Goal: Transaction & Acquisition: Book appointment/travel/reservation

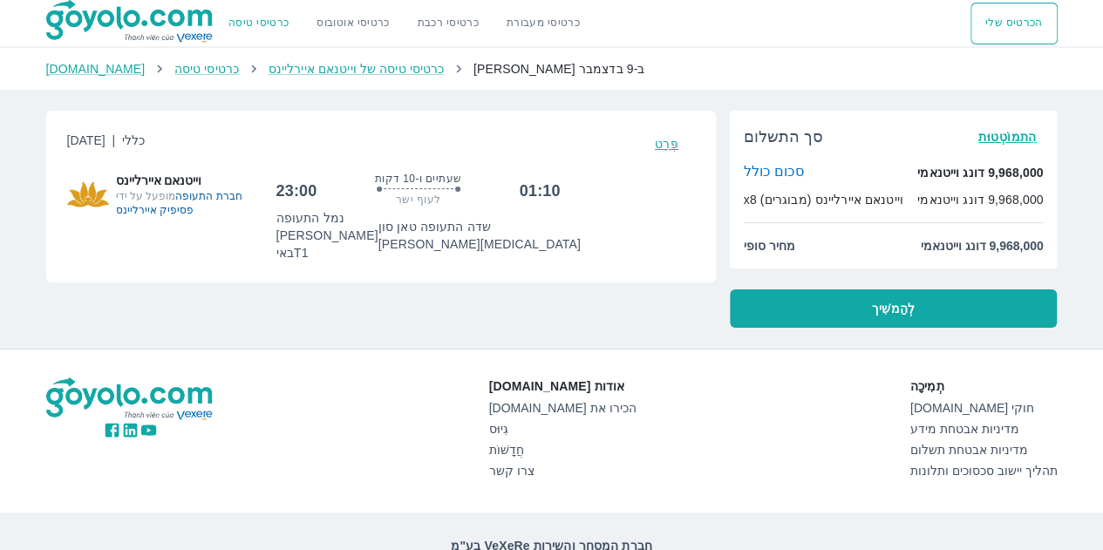
click at [907, 311] on font "לְהַמשִׁיך" at bounding box center [893, 309] width 44 height 14
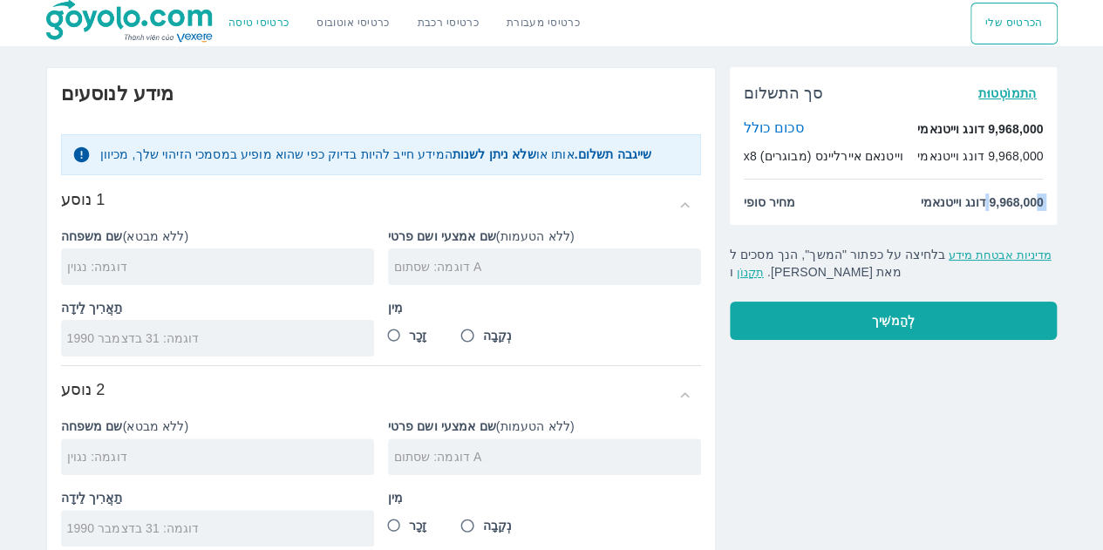
drag, startPoint x: 985, startPoint y: 205, endPoint x: 1034, endPoint y: 200, distance: 49.1
click at [1034, 200] on font "9,968,000 דונג וייטנאמי" at bounding box center [981, 202] width 123 height 14
click at [1028, 201] on font "9,968,000 דונג וייטנאמי" at bounding box center [981, 202] width 123 height 14
drag, startPoint x: 996, startPoint y: 204, endPoint x: 1029, endPoint y: 203, distance: 33.2
click at [1029, 203] on font "9,968,000 דונג וייטנאמי" at bounding box center [981, 202] width 123 height 14
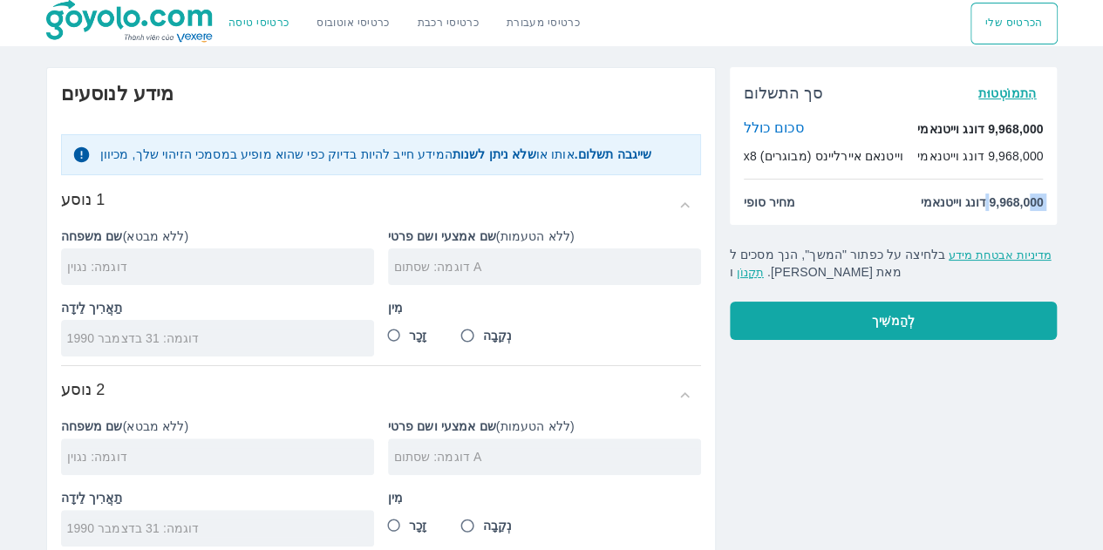
click at [1031, 203] on font "9,968,000 דונג וייטנאמי" at bounding box center [981, 202] width 123 height 14
click at [278, 280] on div at bounding box center [217, 267] width 313 height 37
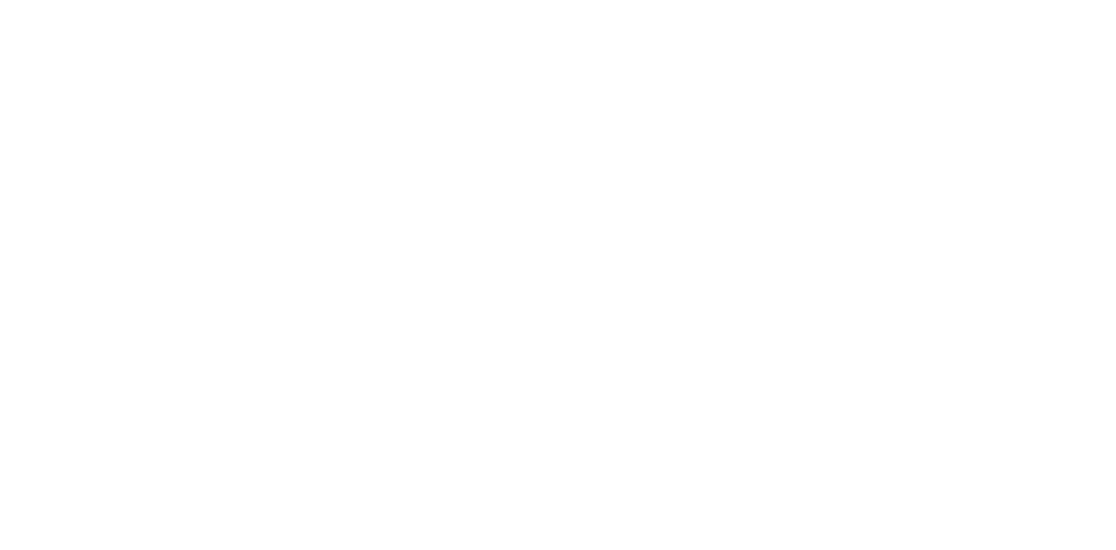
click at [460, 268] on div at bounding box center [558, 275] width 1116 height 550
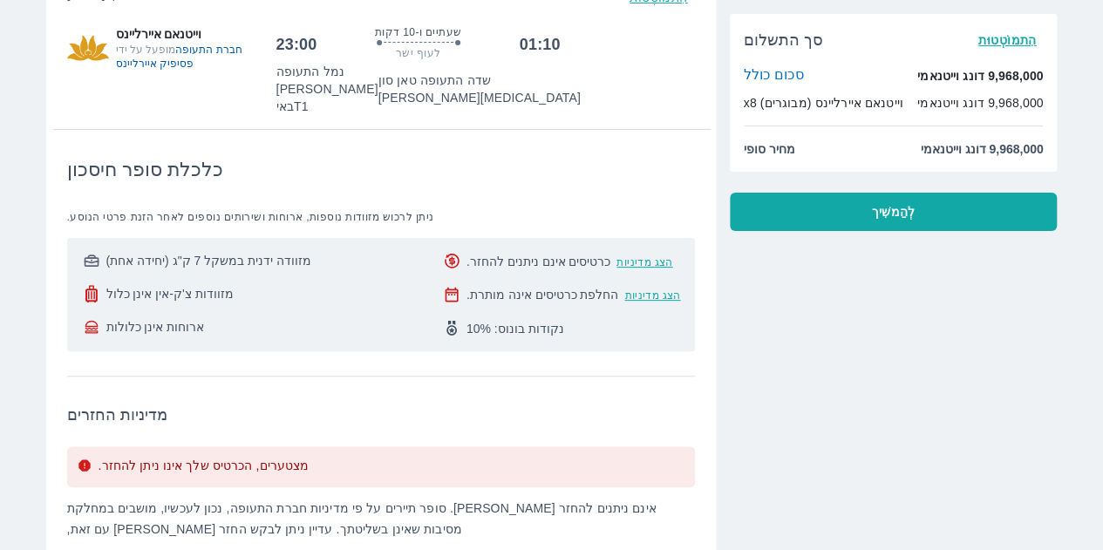
scroll to position [174, 0]
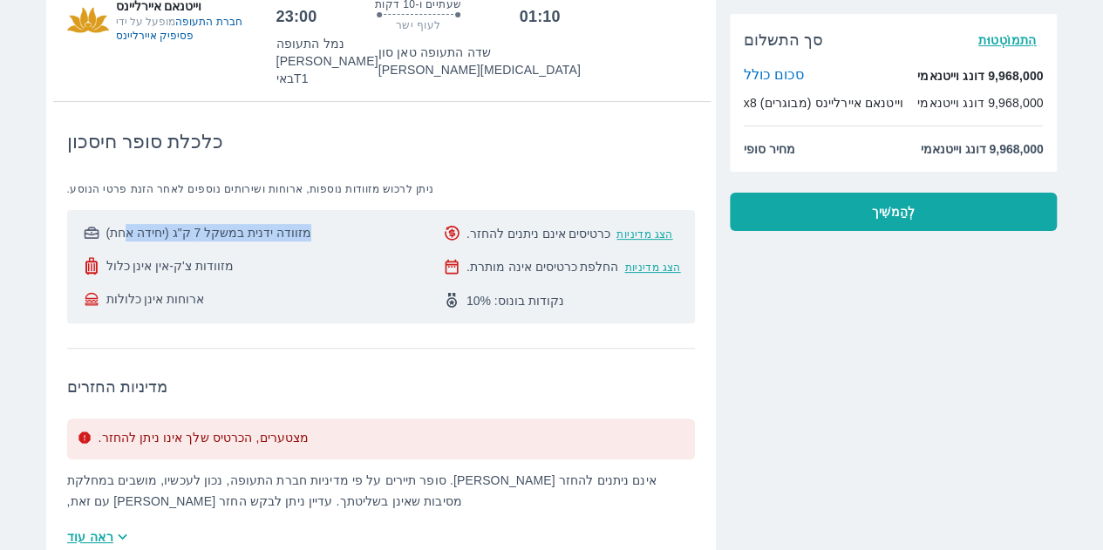
drag, startPoint x: 318, startPoint y: 212, endPoint x: 108, endPoint y: 218, distance: 210.3
click at [111, 224] on div "מזוודה ידנית במשקל 7 ק"ג (יחידה אחת) מזוודות צ'ק-אין אינן כלול ארוחות אינן כלול…" at bounding box center [381, 266] width 600 height 85
click at [106, 226] on font "מזוודה ידנית במשקל 7 ק"ג (יחידה אחת)" at bounding box center [208, 233] width 205 height 14
drag, startPoint x: 206, startPoint y: 247, endPoint x: 158, endPoint y: 256, distance: 48.8
click at [158, 259] on font "מזוודות צ'ק-אין אינן כלול" at bounding box center [169, 266] width 127 height 14
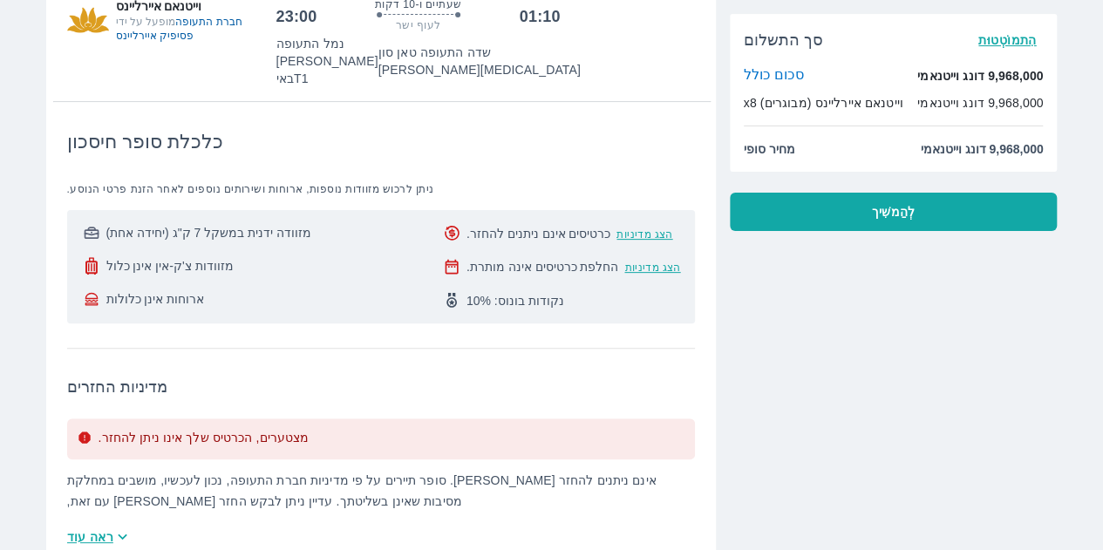
click at [153, 259] on font "מזוודות צ'ק-אין אינן כלול" at bounding box center [169, 266] width 127 height 14
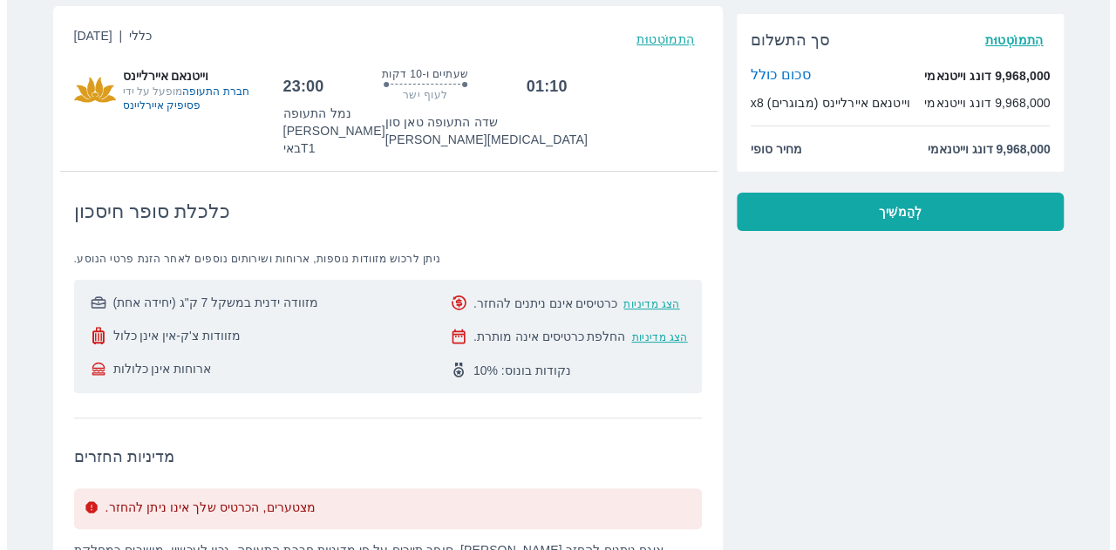
scroll to position [0, 0]
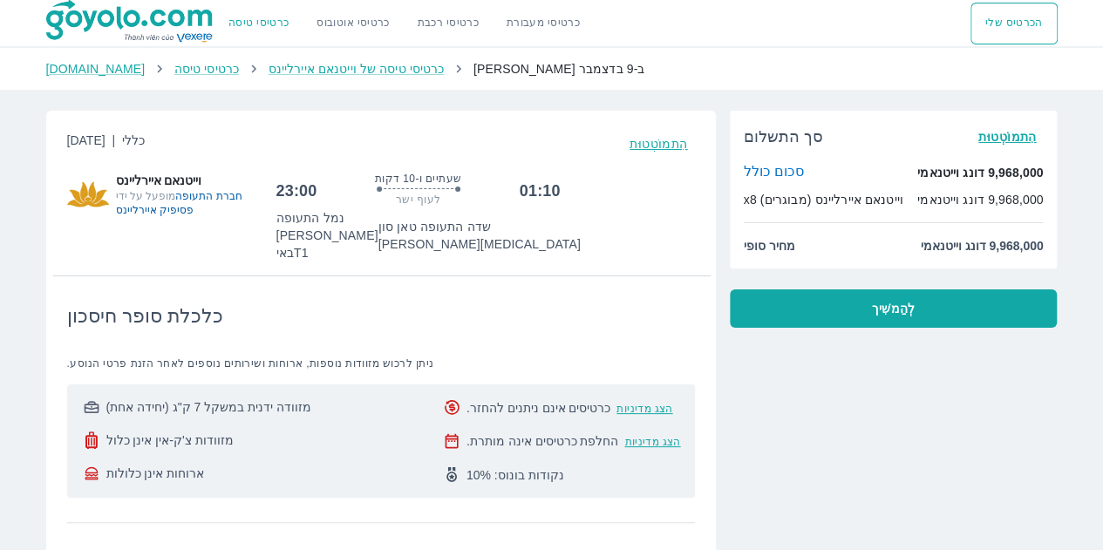
click at [841, 318] on button "לְהַמשִׁיך" at bounding box center [894, 309] width 328 height 38
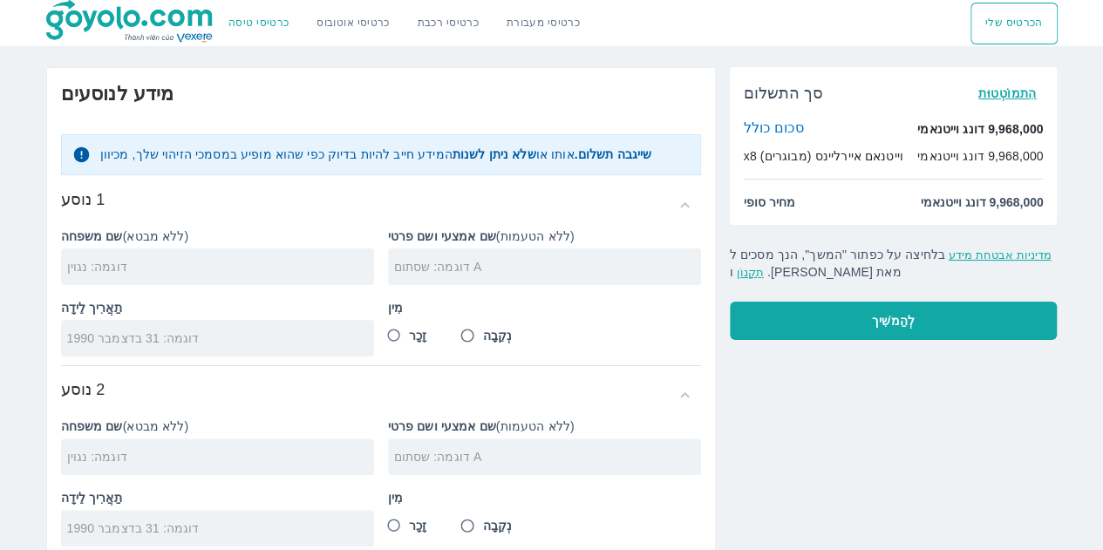
click at [211, 246] on div "שם משפחה (ללא מבטא)" at bounding box center [210, 250] width 327 height 72
click at [218, 250] on div at bounding box center [217, 267] width 313 height 37
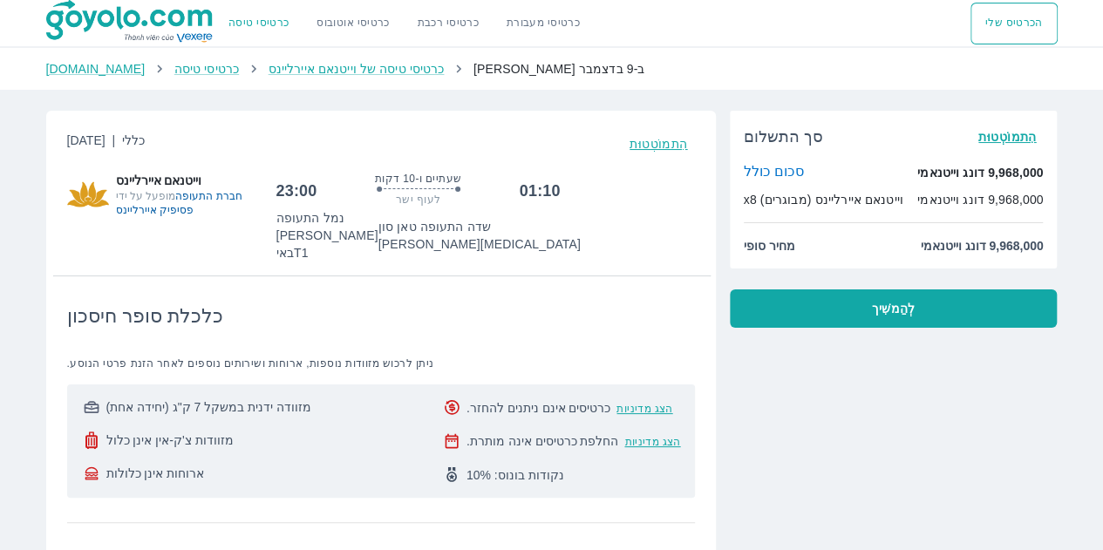
click at [926, 324] on button "לְהַמשִׁיך" at bounding box center [894, 309] width 328 height 38
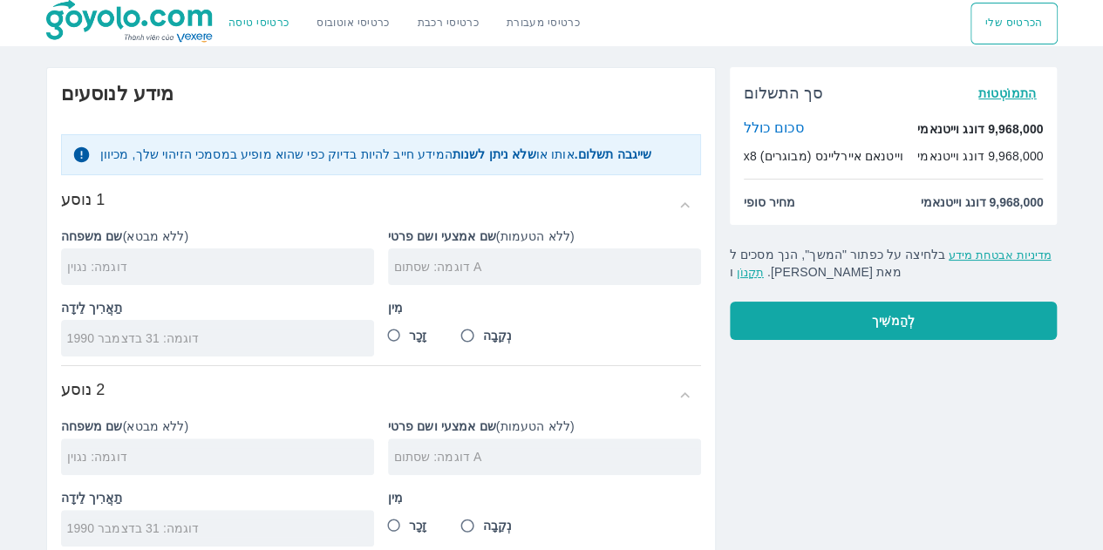
click at [278, 262] on input "text" at bounding box center [220, 266] width 307 height 17
